Goal: Navigation & Orientation: Understand site structure

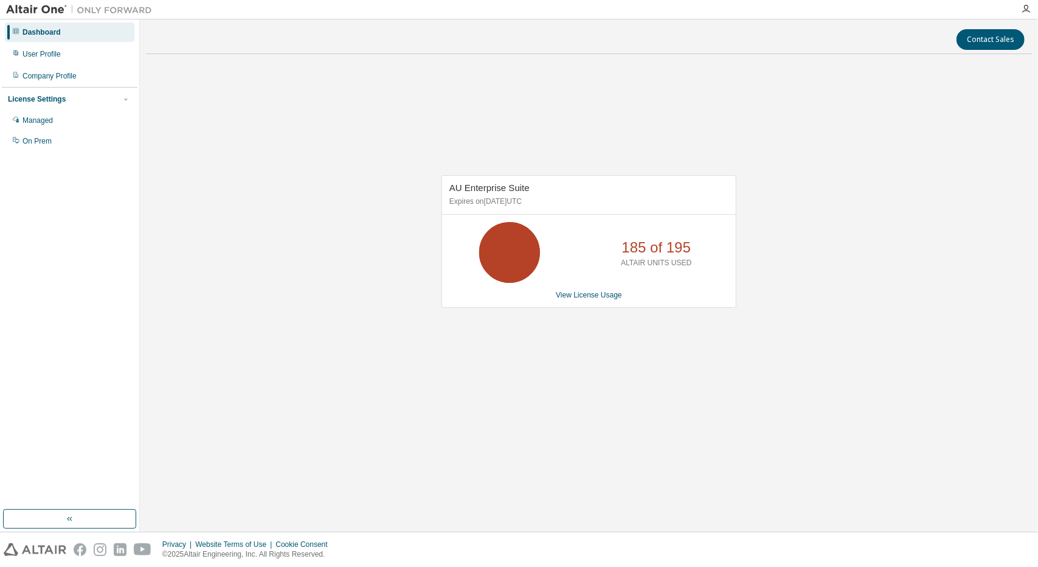
click at [1013, 262] on div "AU Enterprise Suite Expires on [DATE] UTC 185 of 195 ALTAIR UNITS USED View Lic…" at bounding box center [589, 248] width 886 height 369
click at [914, 136] on div "AU Enterprise Suite Expires on [DATE] UTC 185 of 195 ALTAIR UNITS USED View Lic…" at bounding box center [589, 248] width 886 height 369
click at [976, 403] on div "AU Enterprise Suite Expires on [DATE] UTC 185 of 195 ALTAIR UNITS USED View Lic…" at bounding box center [589, 248] width 886 height 369
